Goal: Communication & Community: Ask a question

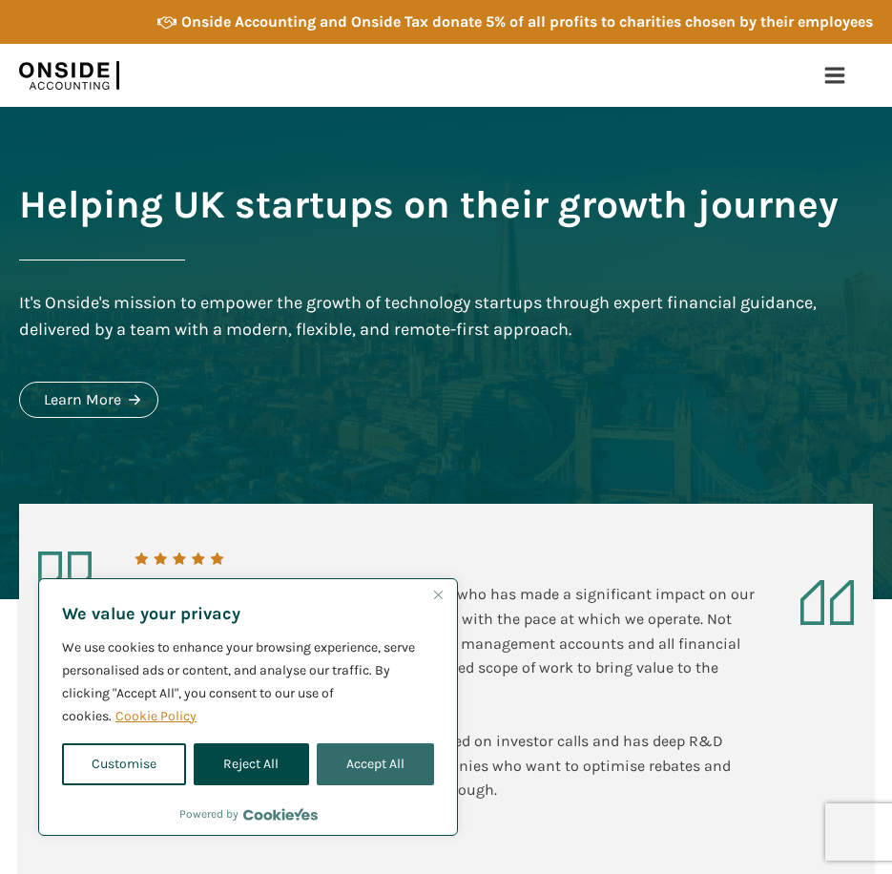
click at [380, 768] on button "Accept All" at bounding box center [375, 764] width 117 height 42
checkbox input "true"
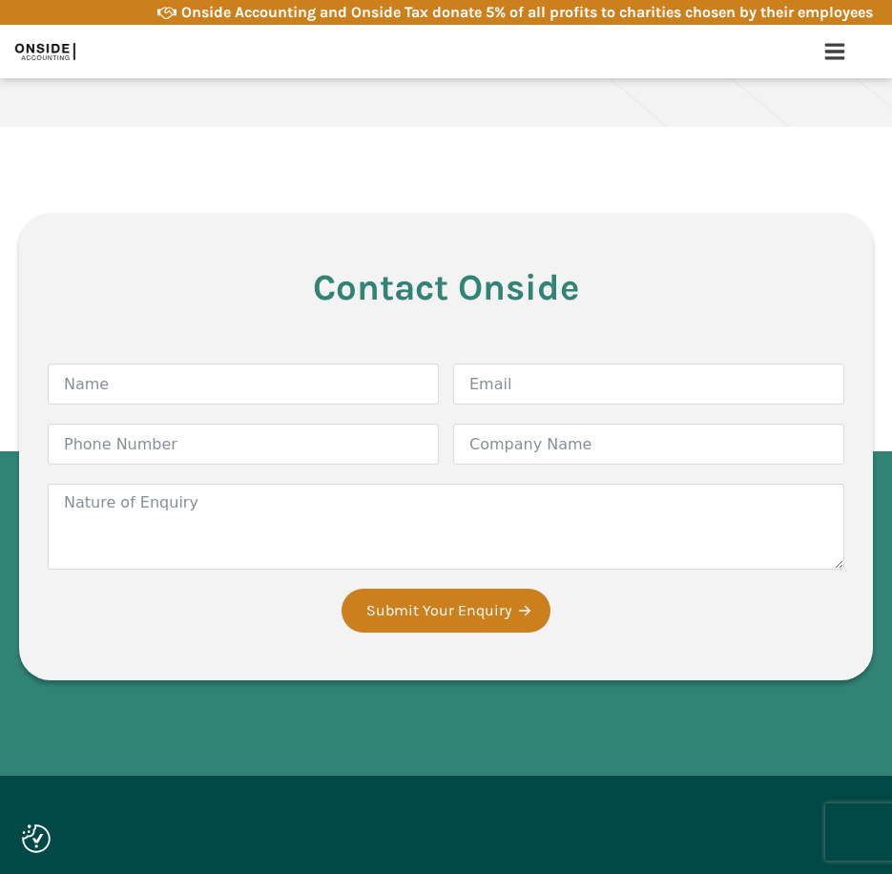
scroll to position [4006, 0]
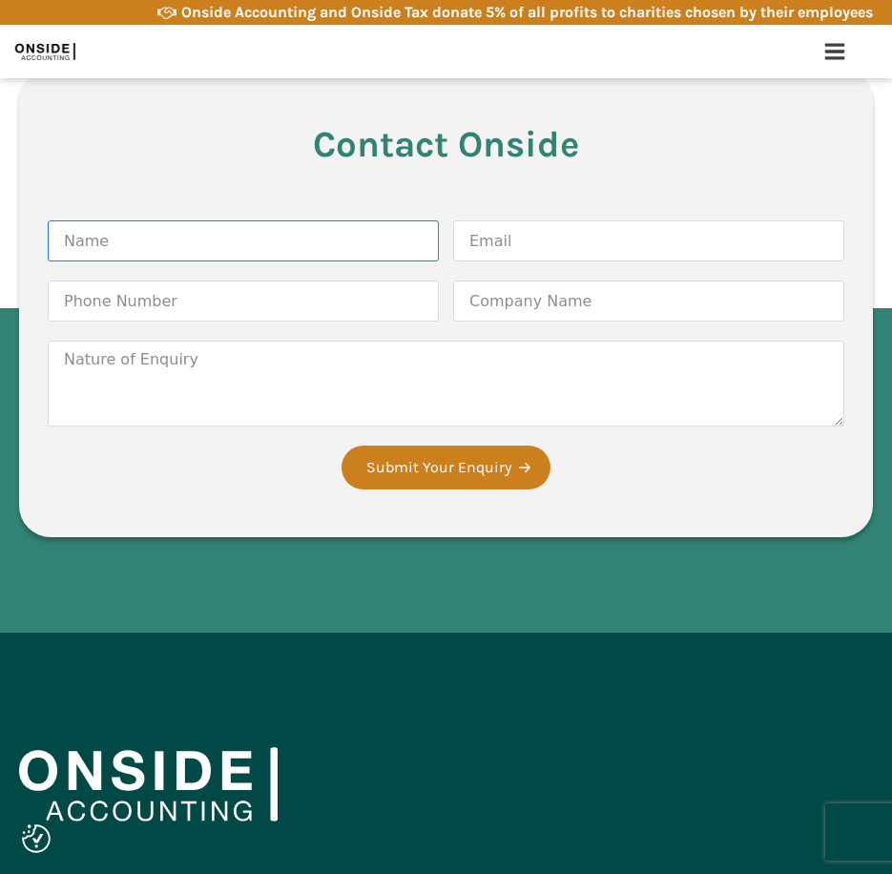
click at [262, 220] on input "Name" at bounding box center [243, 240] width 391 height 41
type input "[PERSON_NAME] Comacle-[PERSON_NAME]"
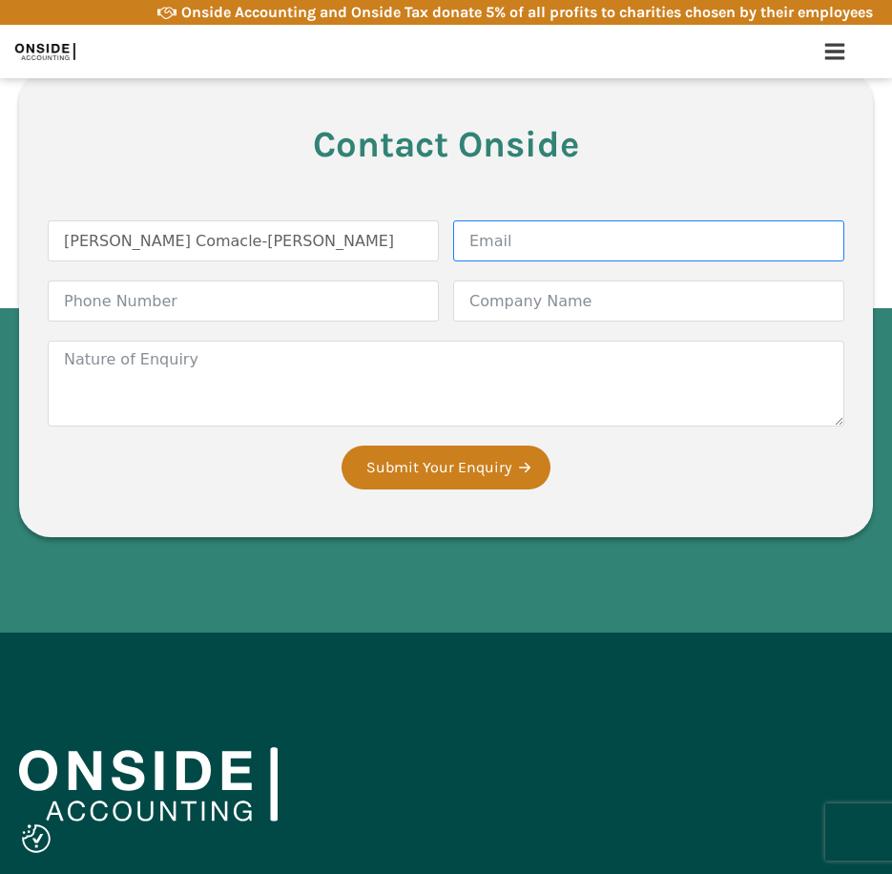
click at [552, 220] on input "Email" at bounding box center [648, 240] width 391 height 41
paste input "[PERSON_NAME][EMAIL_ADDRESS][DOMAIN_NAME]"
type input "[PERSON_NAME][EMAIL_ADDRESS][DOMAIN_NAME]"
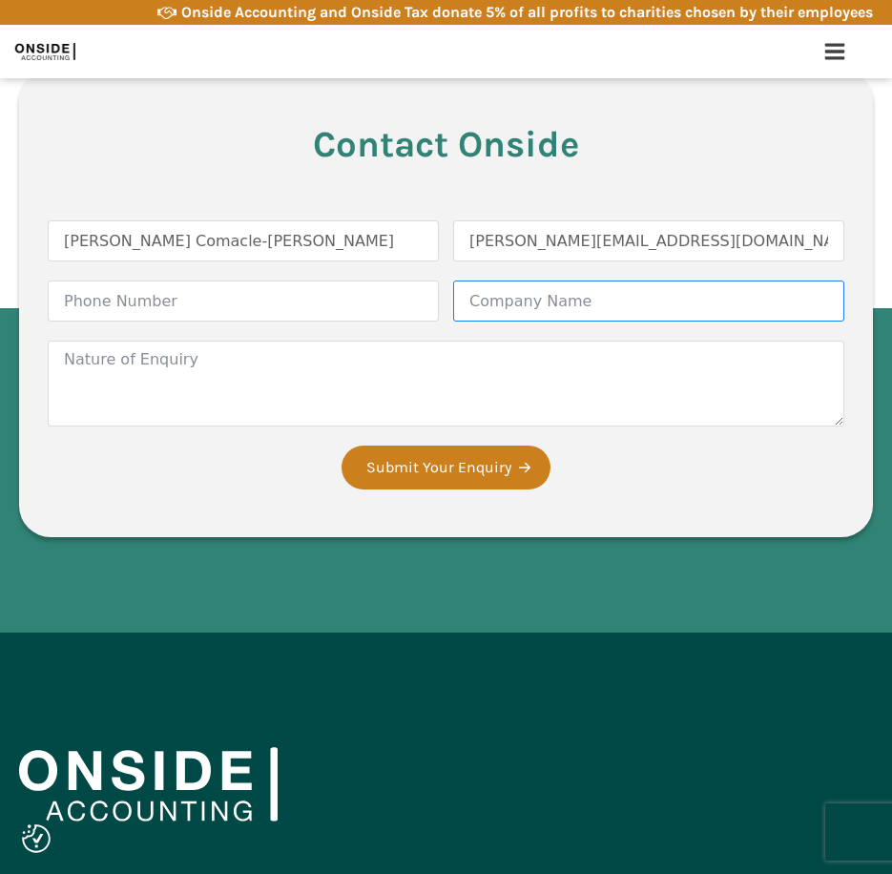
click at [490, 280] on input "Company Name" at bounding box center [648, 300] width 391 height 41
type input "Elavon"
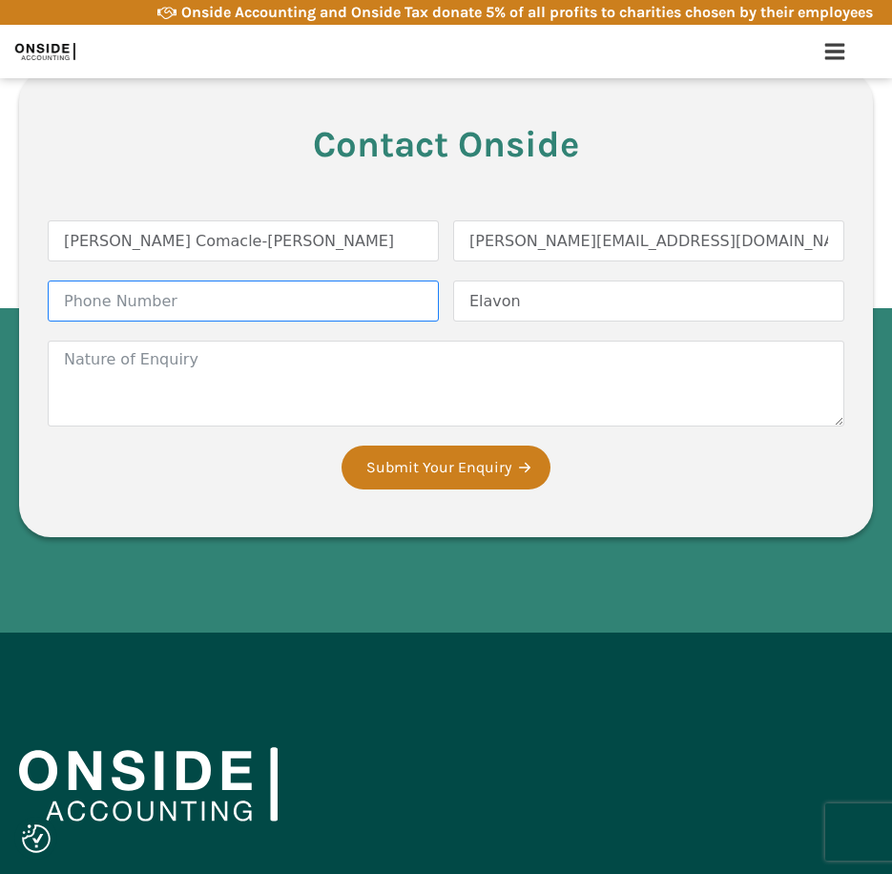
click at [176, 281] on input "Phone Number" at bounding box center [243, 300] width 391 height 41
paste input "07435 178581"
type input "07435 178581"
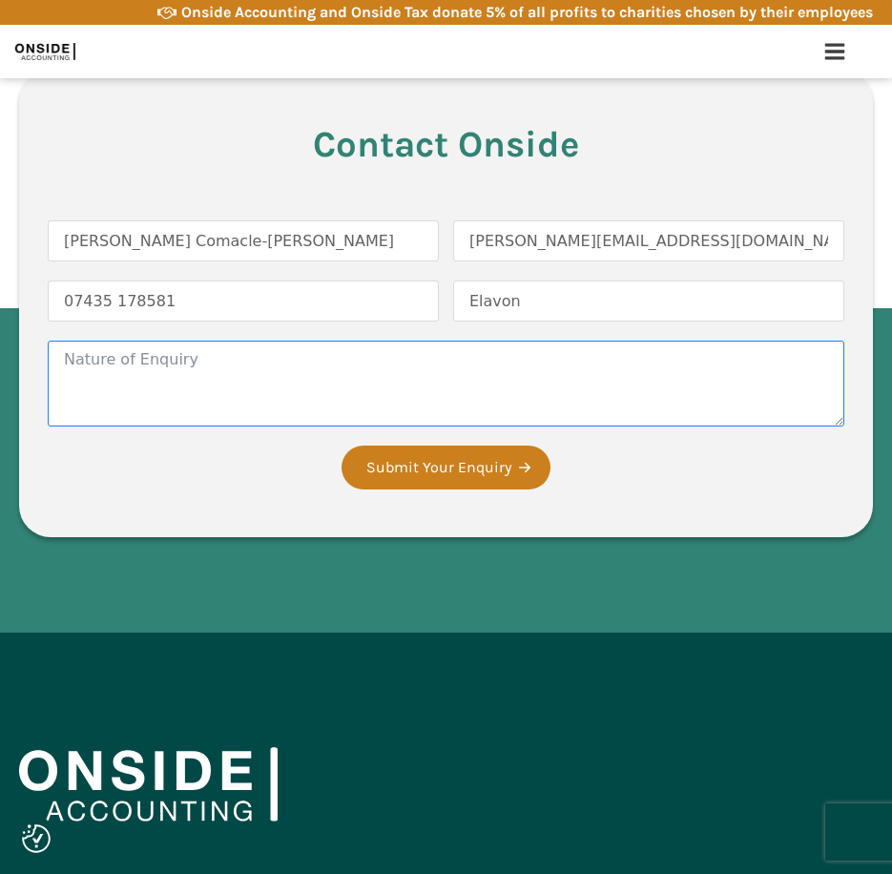
click at [159, 352] on textarea "Nature of Enquiry" at bounding box center [446, 384] width 796 height 86
paste textarea "Good afternoon, My name is [PERSON_NAME] Comacle-[PERSON_NAME], Partnership Man…"
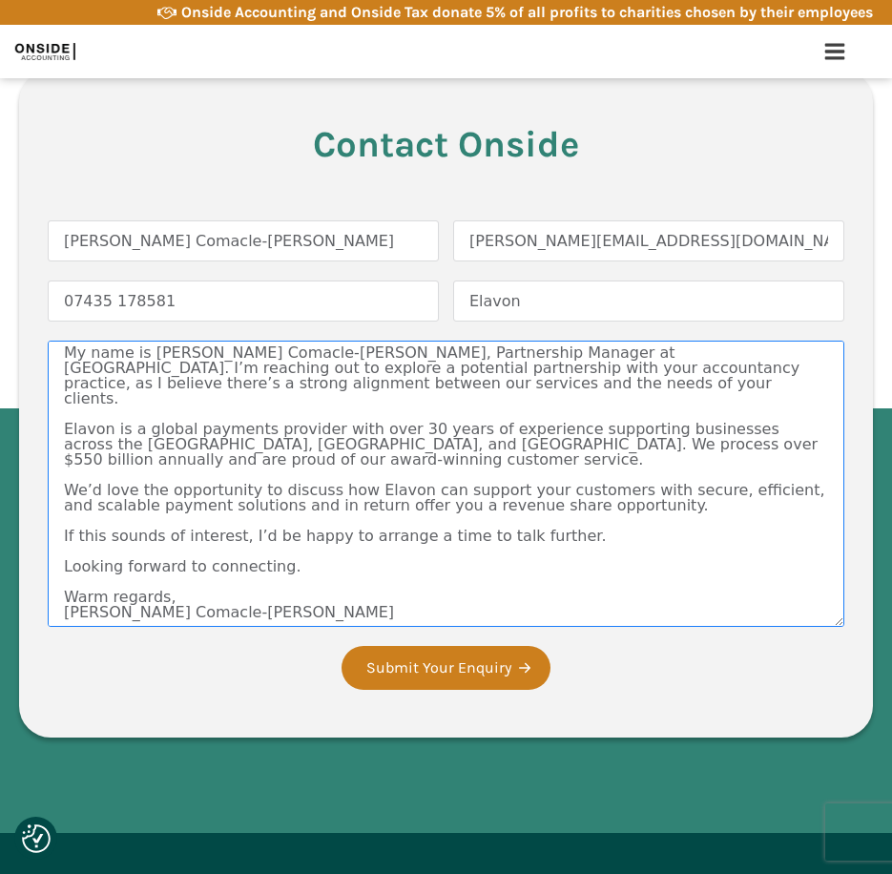
scroll to position [0, 0]
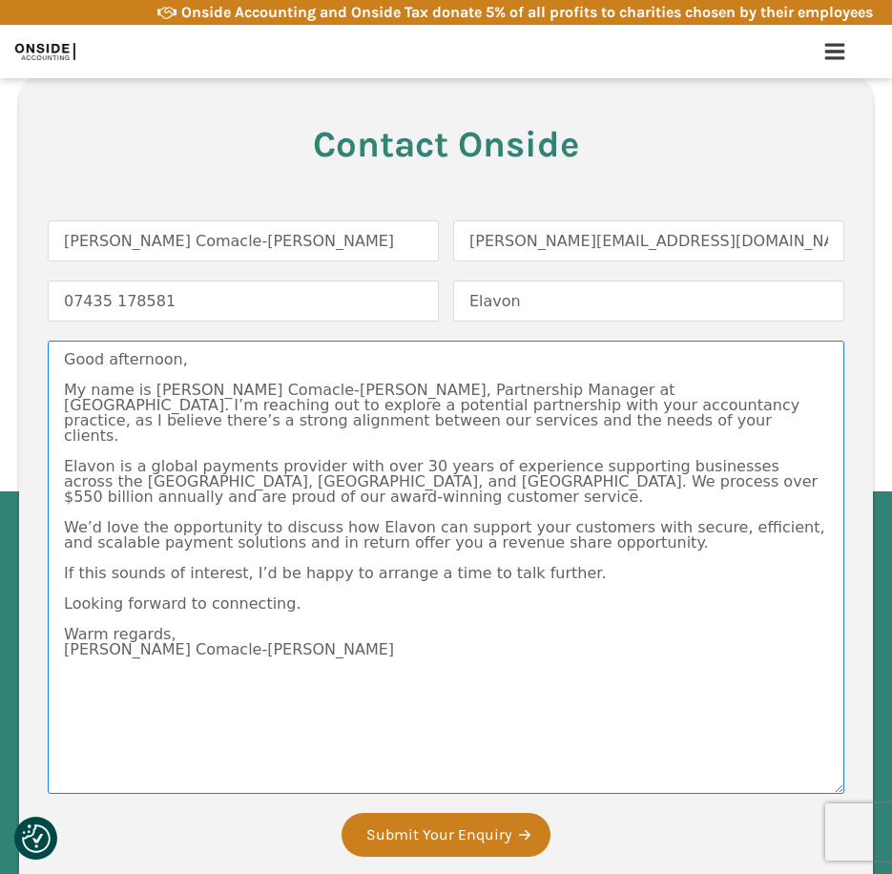
drag, startPoint x: 836, startPoint y: 399, endPoint x: 686, endPoint y: 711, distance: 346.0
click at [847, 766] on div "Contact Onside Form Name [PERSON_NAME] Comacle-[PERSON_NAME] Email [PERSON_NAME…" at bounding box center [446, 487] width 854 height 835
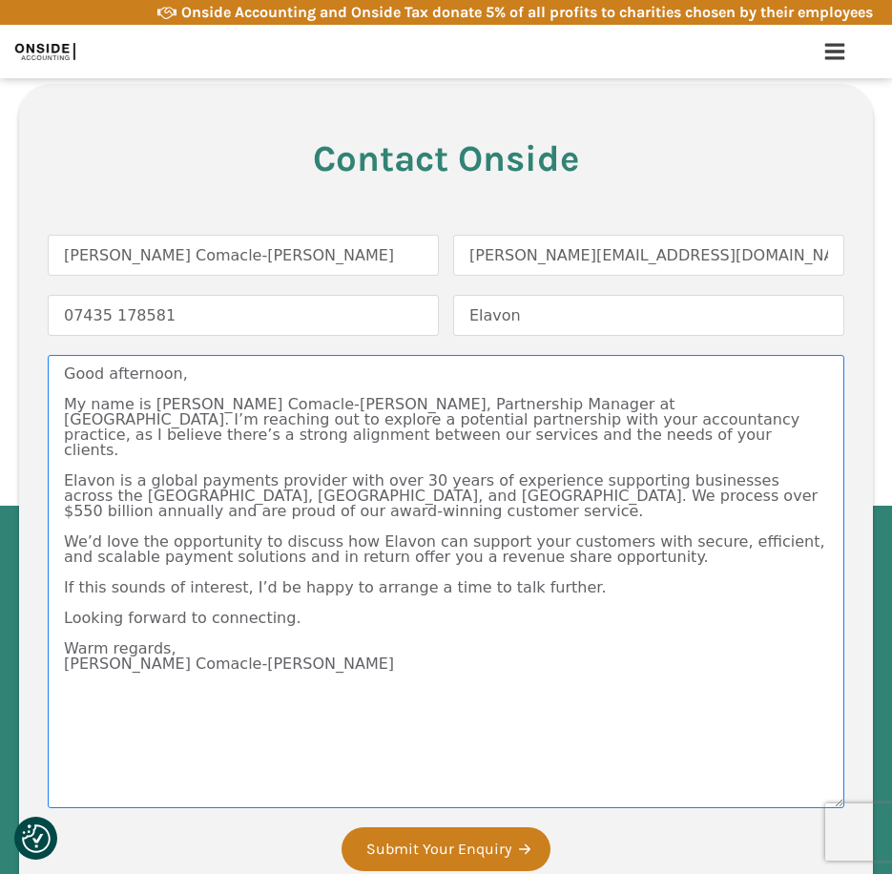
scroll to position [4006, 0]
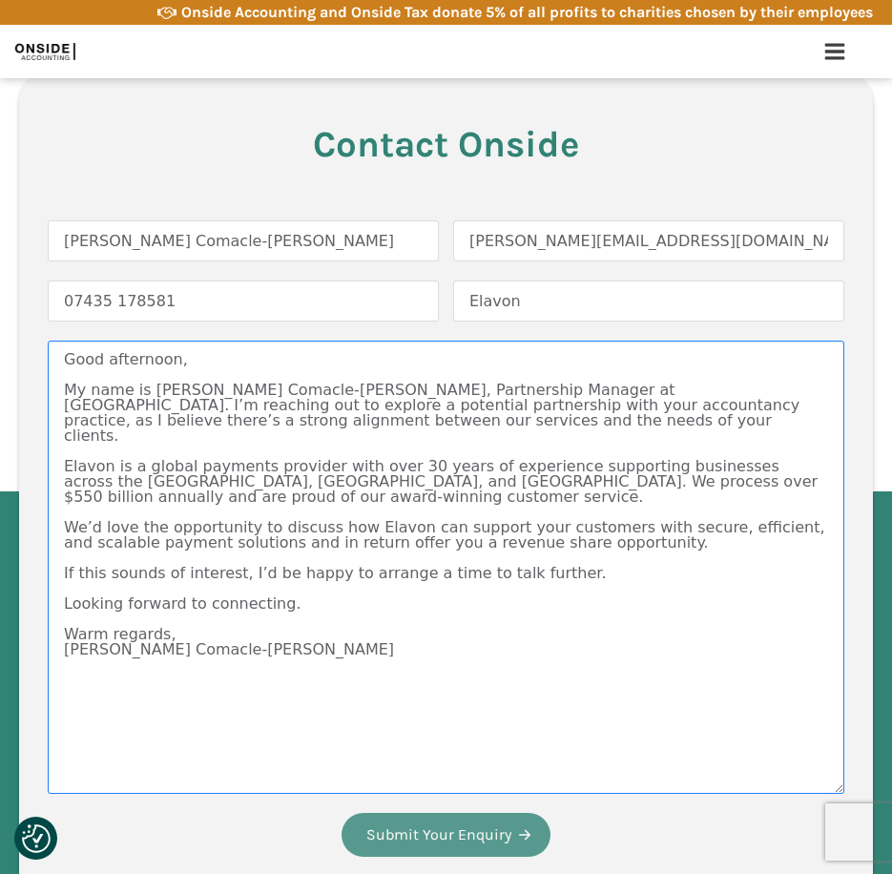
type textarea "Good afternoon, My name is [PERSON_NAME] Comacle-[PERSON_NAME], Partnership Man…"
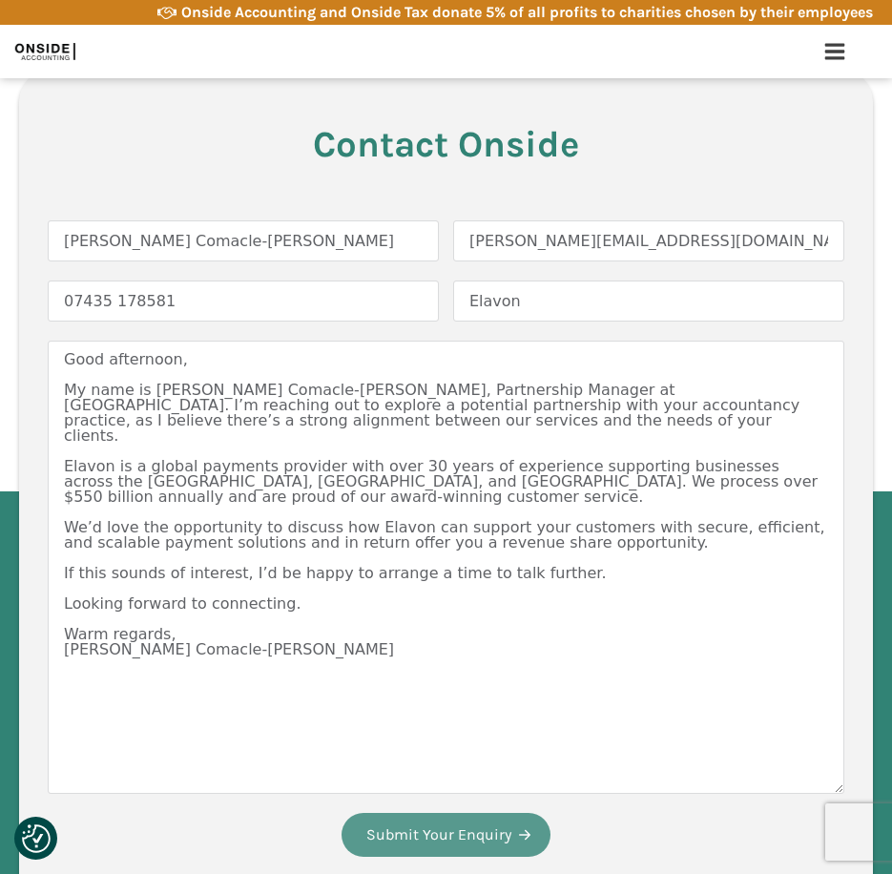
click at [444, 823] on button "Submit Your Enquiry" at bounding box center [445, 835] width 209 height 44
